Goal: Transaction & Acquisition: Obtain resource

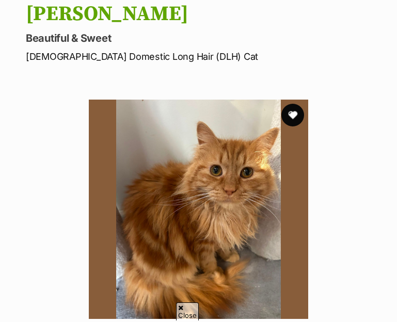
click at [293, 118] on button "favourite" at bounding box center [293, 115] width 23 height 23
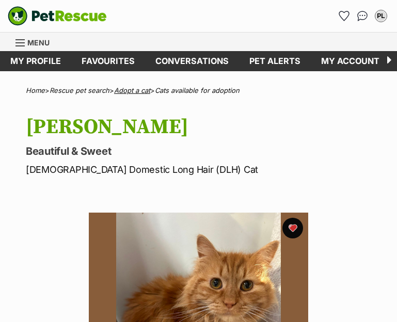
scroll to position [0, 0]
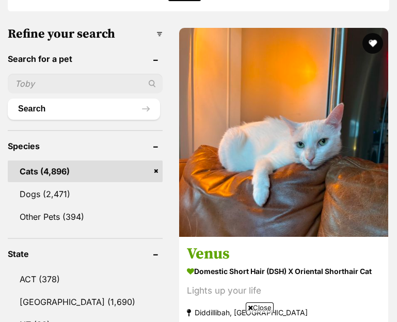
scroll to position [608, 0]
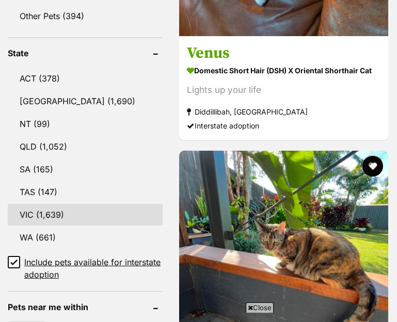
click at [142, 218] on link "VIC (1,639)" at bounding box center [85, 215] width 155 height 22
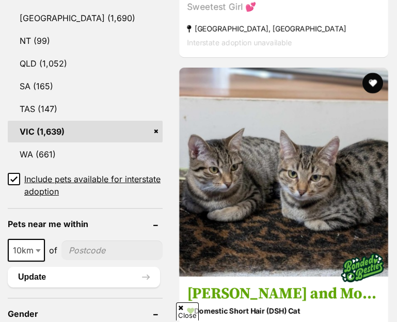
scroll to position [1060, 0]
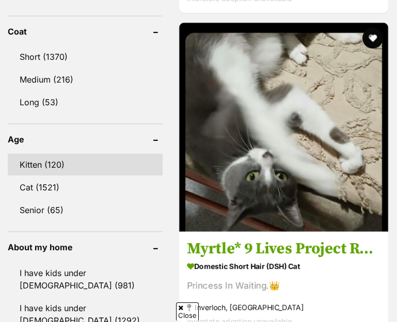
click at [67, 167] on link "Kitten (120)" at bounding box center [85, 165] width 155 height 22
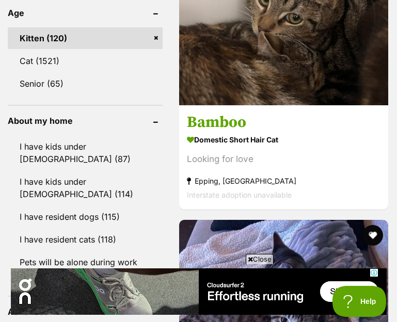
scroll to position [1038, 0]
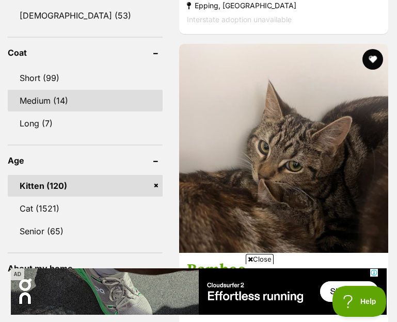
click at [113, 112] on link "Medium (14)" at bounding box center [85, 101] width 155 height 22
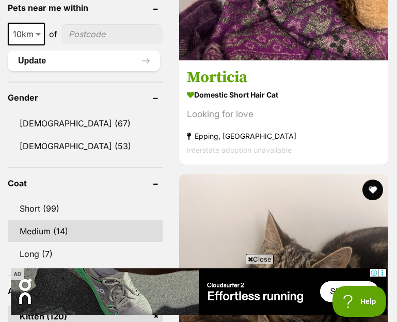
scroll to position [947, 0]
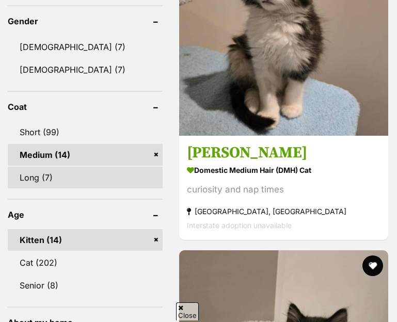
scroll to position [986, 0]
click at [143, 167] on link "Long (7)" at bounding box center [85, 178] width 155 height 22
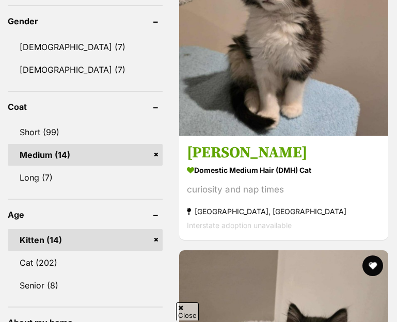
scroll to position [0, 0]
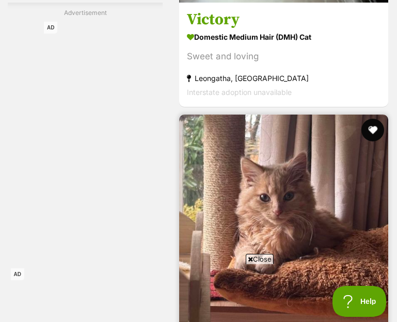
click at [368, 119] on button "favourite" at bounding box center [373, 130] width 23 height 23
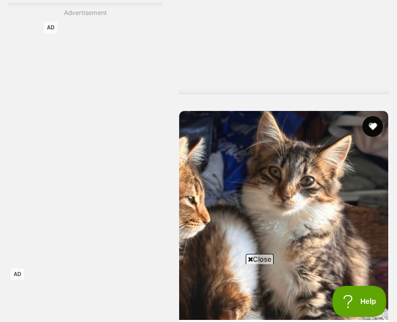
scroll to position [7512, 0]
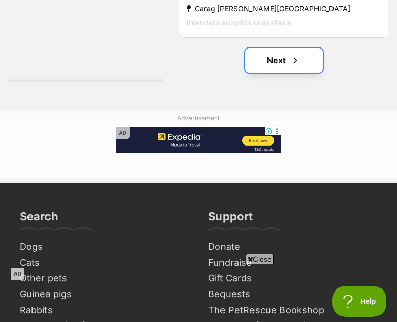
click at [270, 48] on link "Next" at bounding box center [283, 60] width 77 height 25
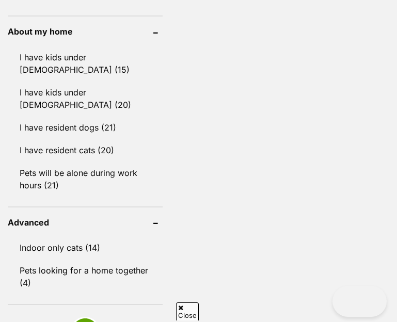
scroll to position [724, 0]
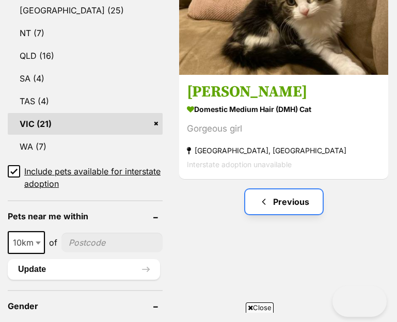
click at [290, 190] on link "Previous" at bounding box center [283, 202] width 77 height 25
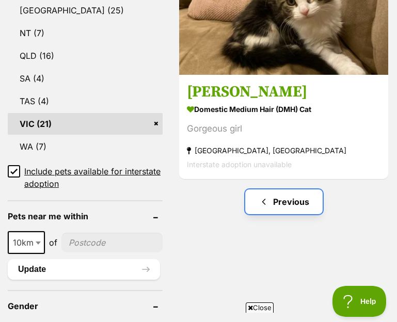
scroll to position [0, 0]
